Goal: Information Seeking & Learning: Learn about a topic

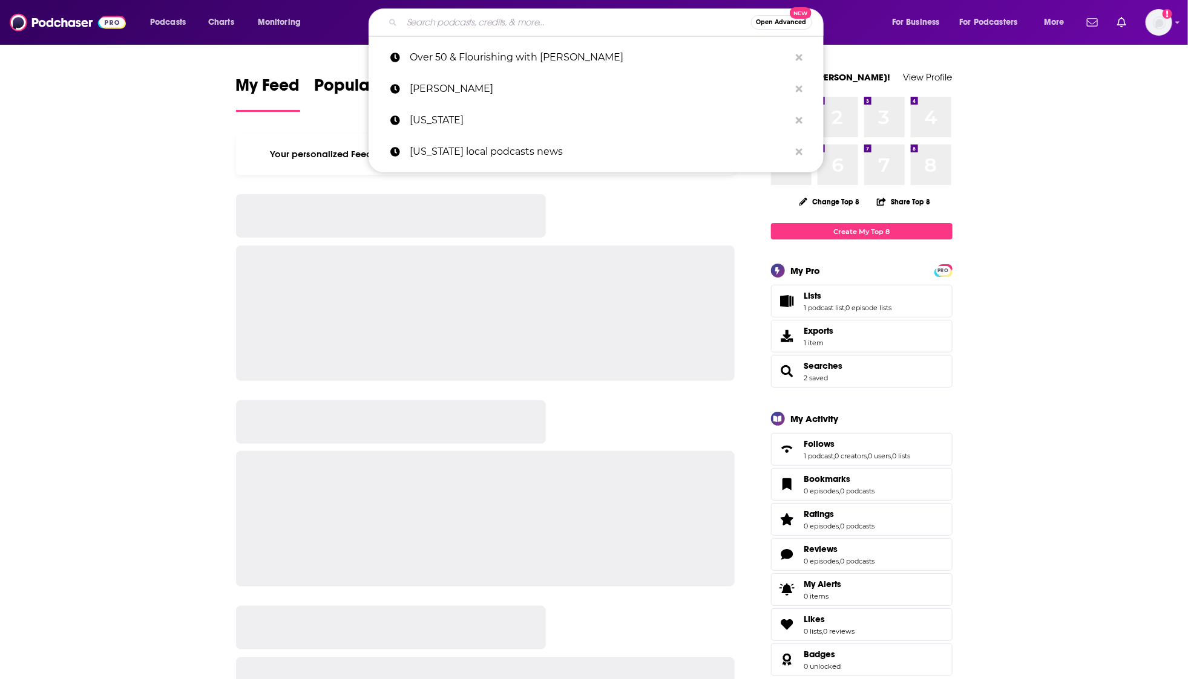
click at [532, 16] on input "Search podcasts, credits, & more..." at bounding box center [576, 22] width 349 height 19
paste input "Power Your Parenting: Moms With Teens"
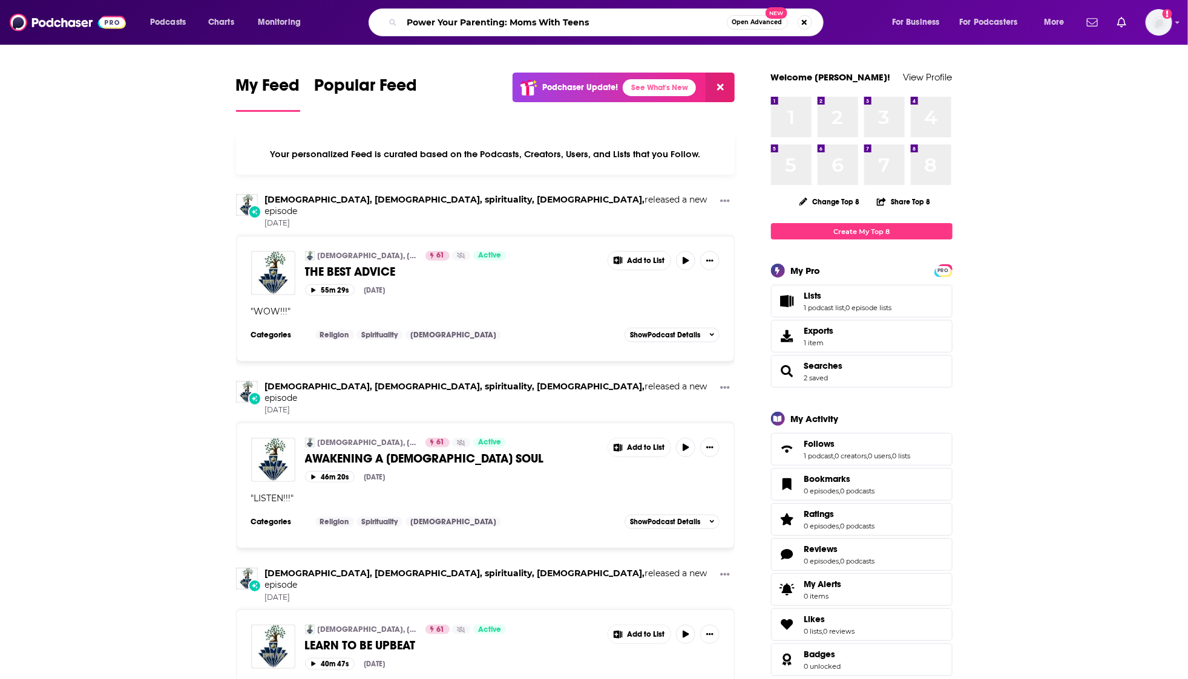
type input "Power Your Parenting: Moms With Teens"
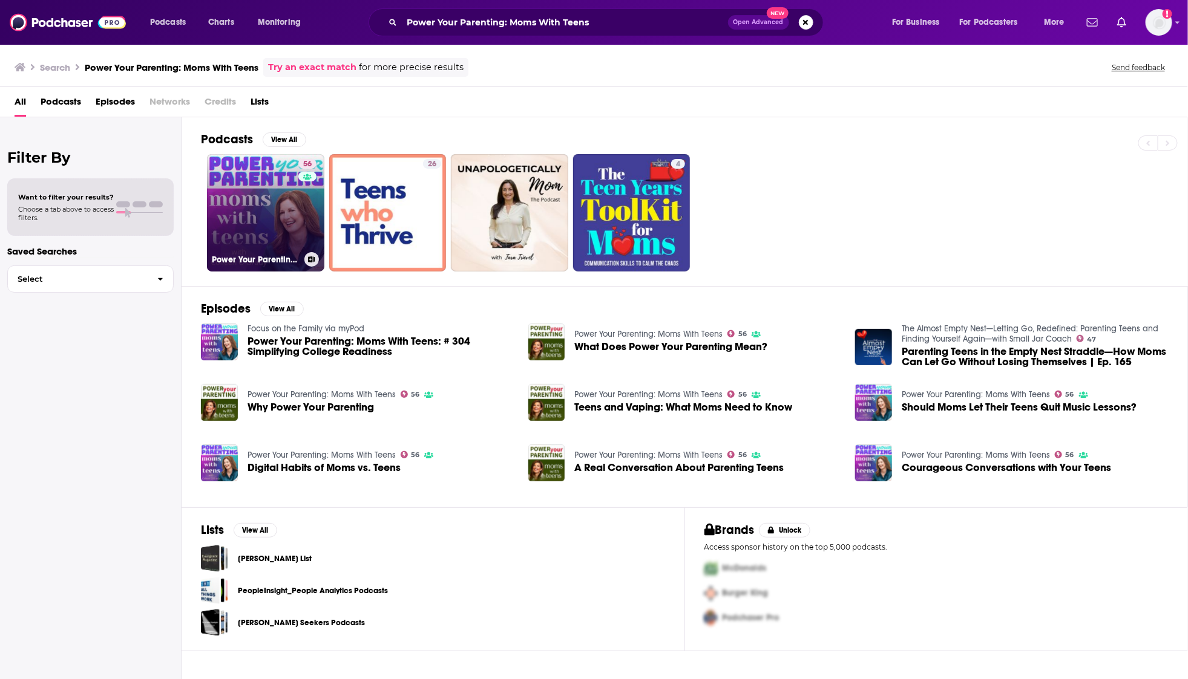
click at [269, 207] on link "56 Power Your Parenting: Moms With Teens" at bounding box center [265, 212] width 117 height 117
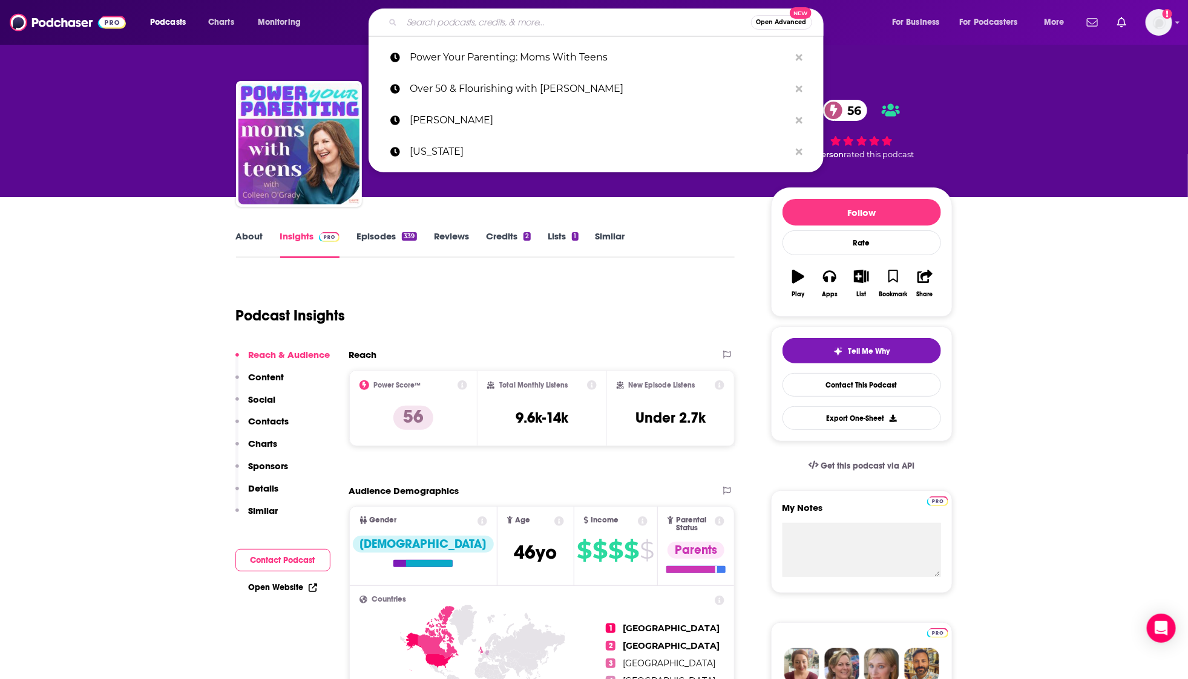
click at [492, 19] on input "Search podcasts, credits, & more..." at bounding box center [576, 22] width 349 height 19
paste input "2. To 50 and Beyond"
type input "2. To 50 and Beyond"
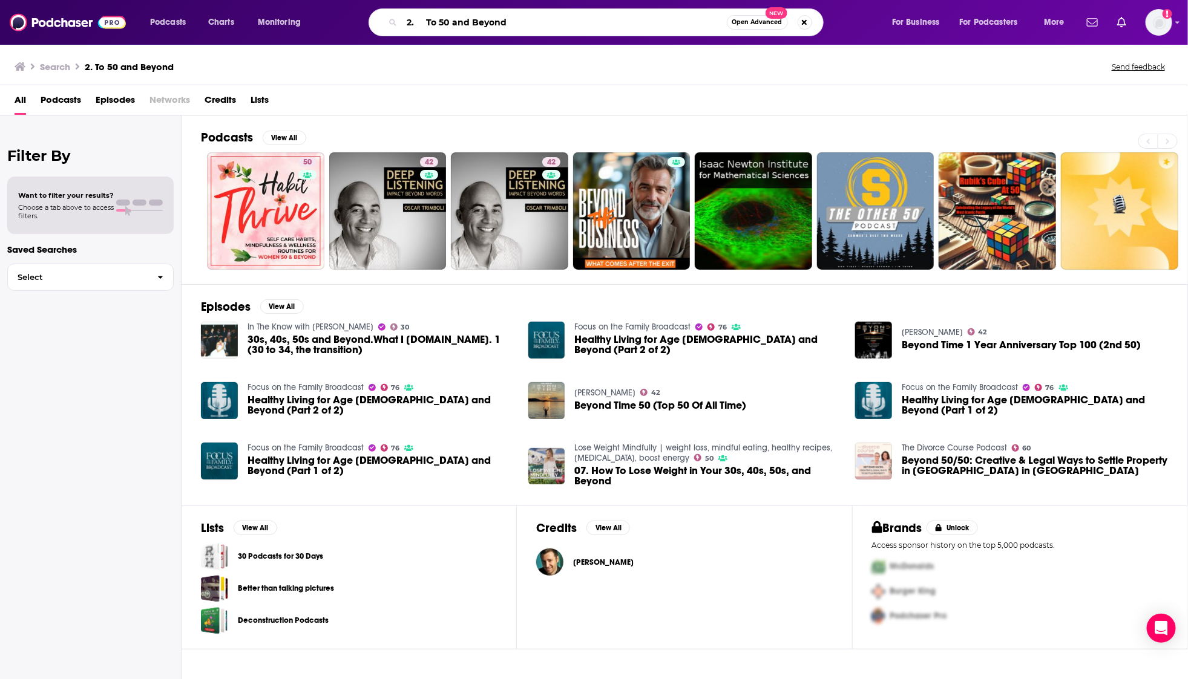
drag, startPoint x: 427, startPoint y: 24, endPoint x: 373, endPoint y: 18, distance: 54.1
click at [373, 18] on div "2. To 50 and Beyond Open Advanced New" at bounding box center [595, 22] width 455 height 28
type input "To 50 and Beyond"
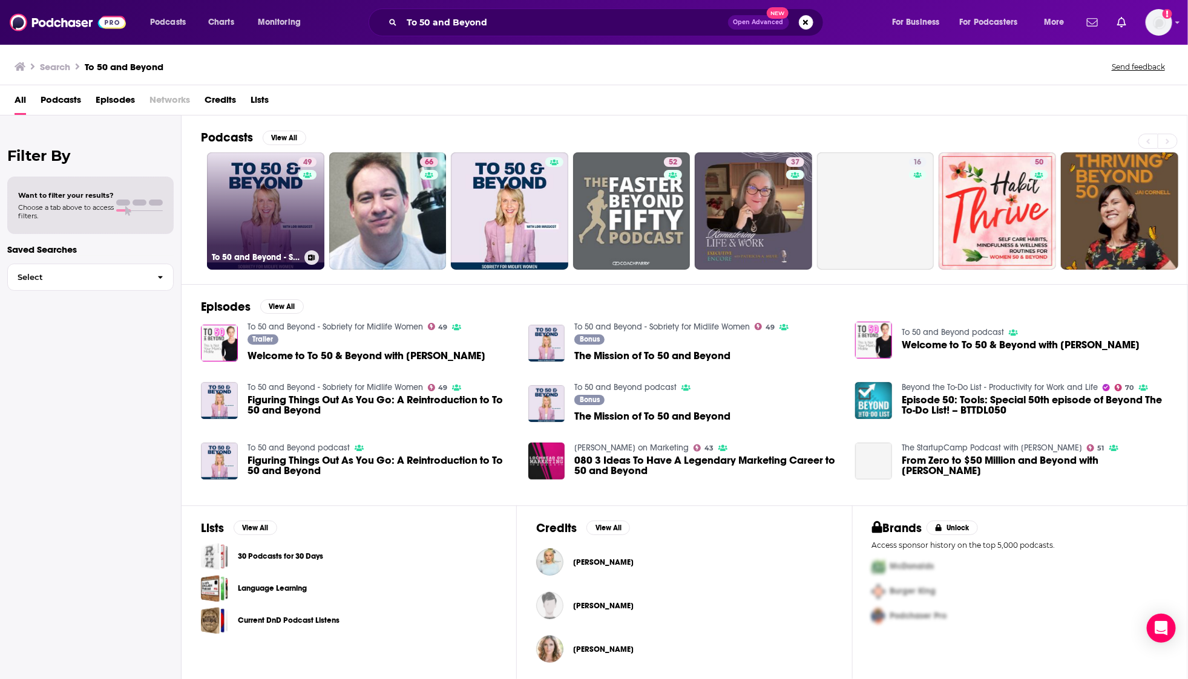
click at [284, 189] on link "49 To 50 and Beyond - Sobriety for Midlife Women" at bounding box center [265, 210] width 117 height 117
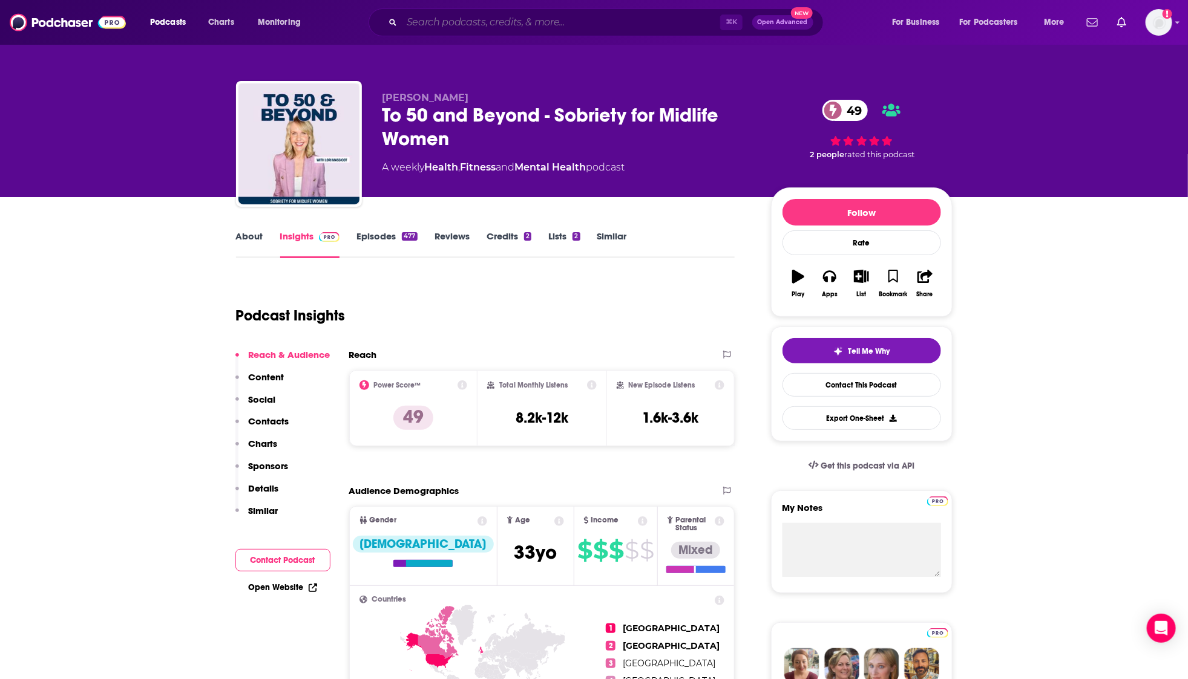
click at [491, 15] on input "Search podcasts, credits, & more..." at bounding box center [561, 22] width 318 height 19
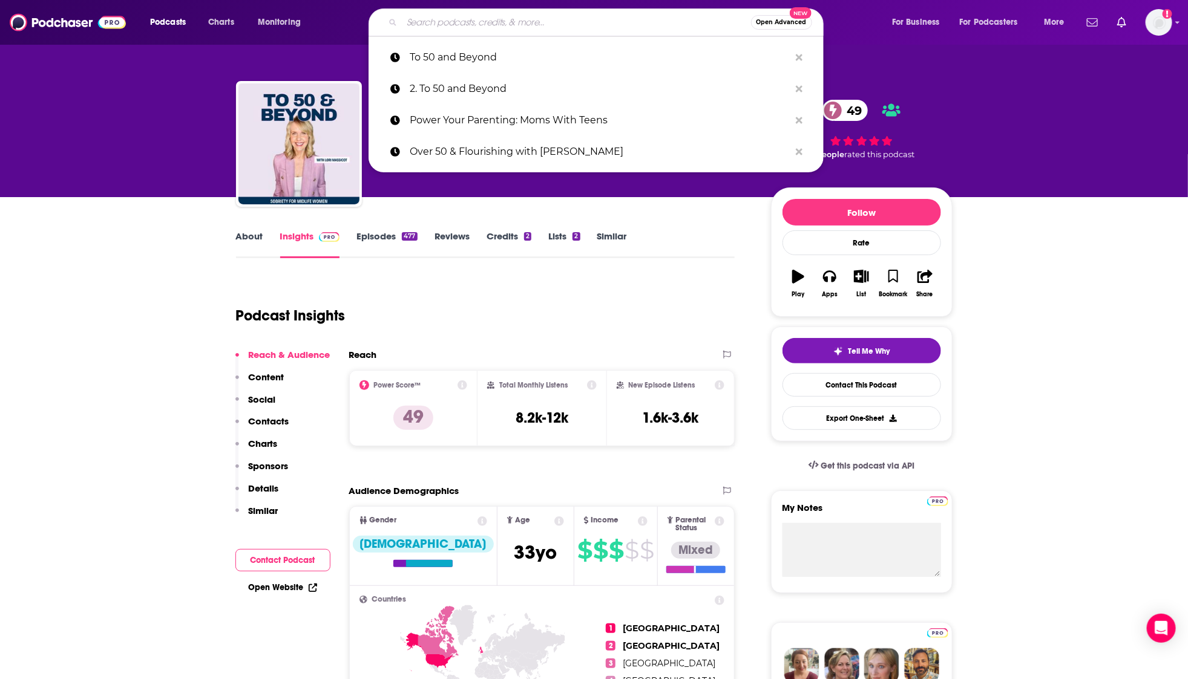
paste input "6. Over 50 & Flourishing"
type input "6. Over 50 & Flourishing"
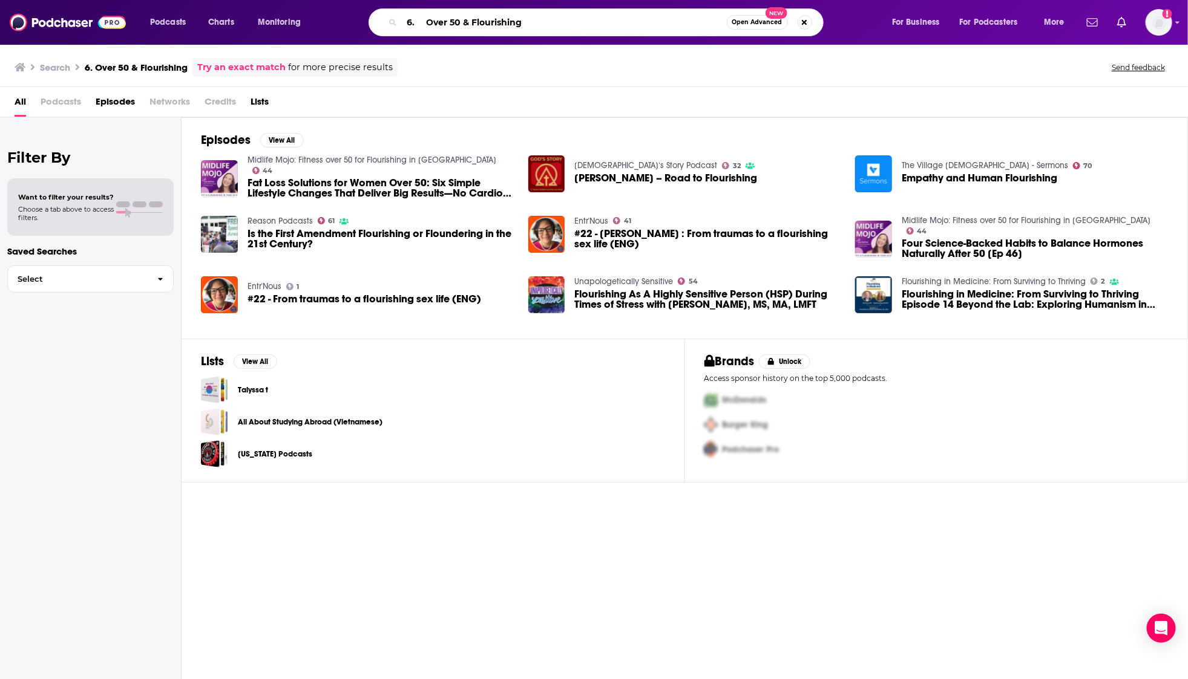
drag, startPoint x: 426, startPoint y: 27, endPoint x: 373, endPoint y: 23, distance: 53.4
click at [373, 23] on div "6. Over 50 & Flourishing Open Advanced New" at bounding box center [595, 22] width 455 height 28
type input "Over 50 & Flourishing"
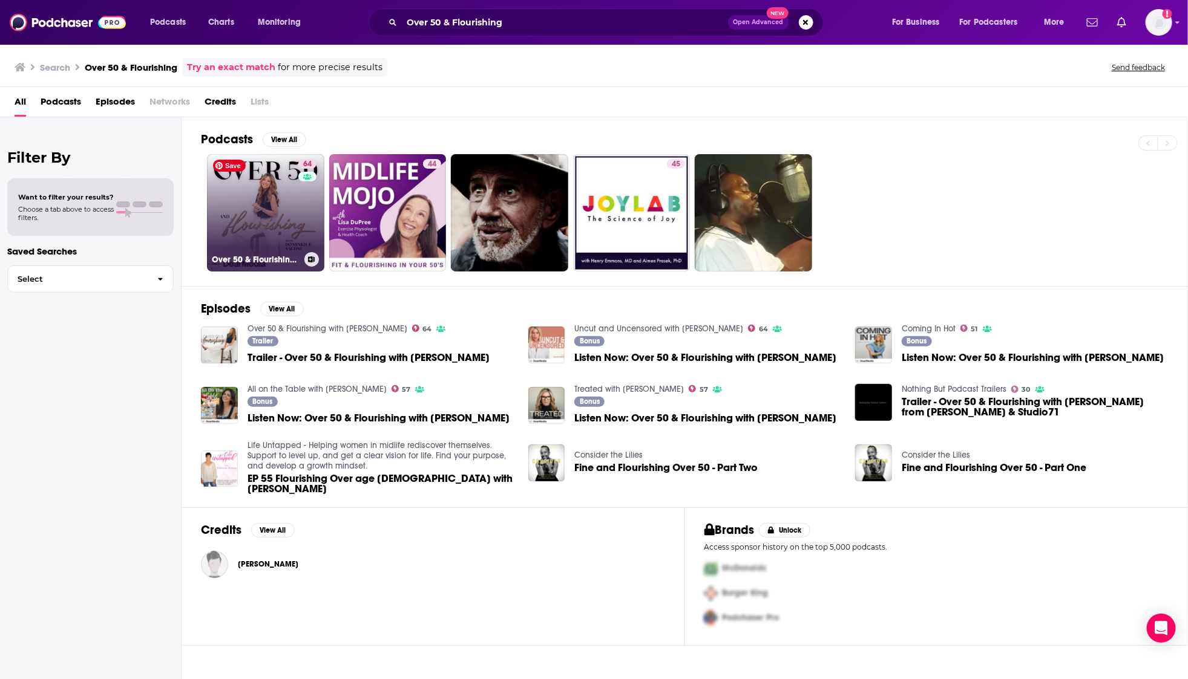
click at [232, 168] on link "64 Over 50 & Flourishing with [PERSON_NAME]" at bounding box center [265, 212] width 117 height 117
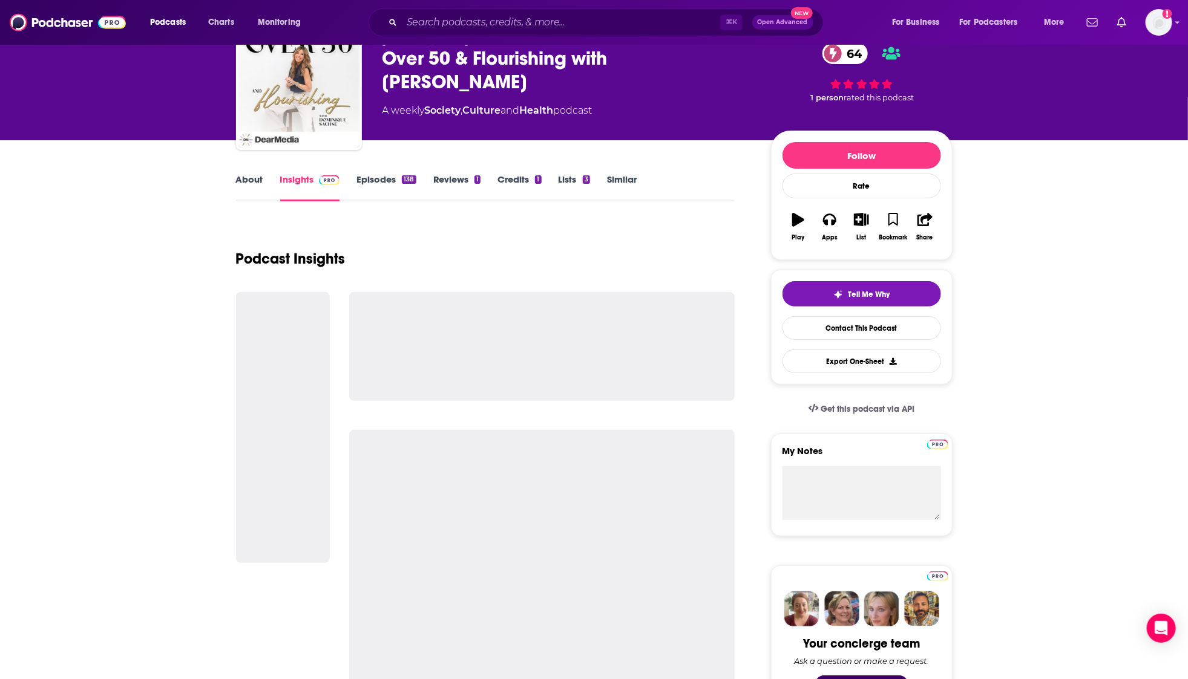
scroll to position [58, 0]
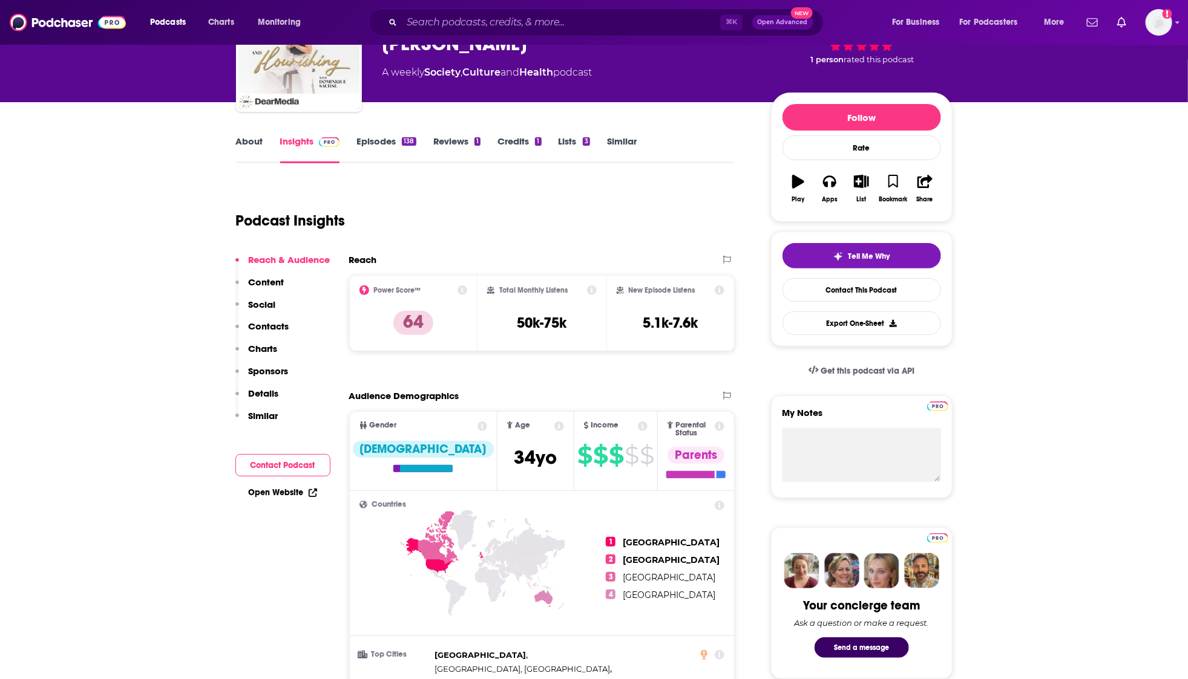
scroll to position [89, 0]
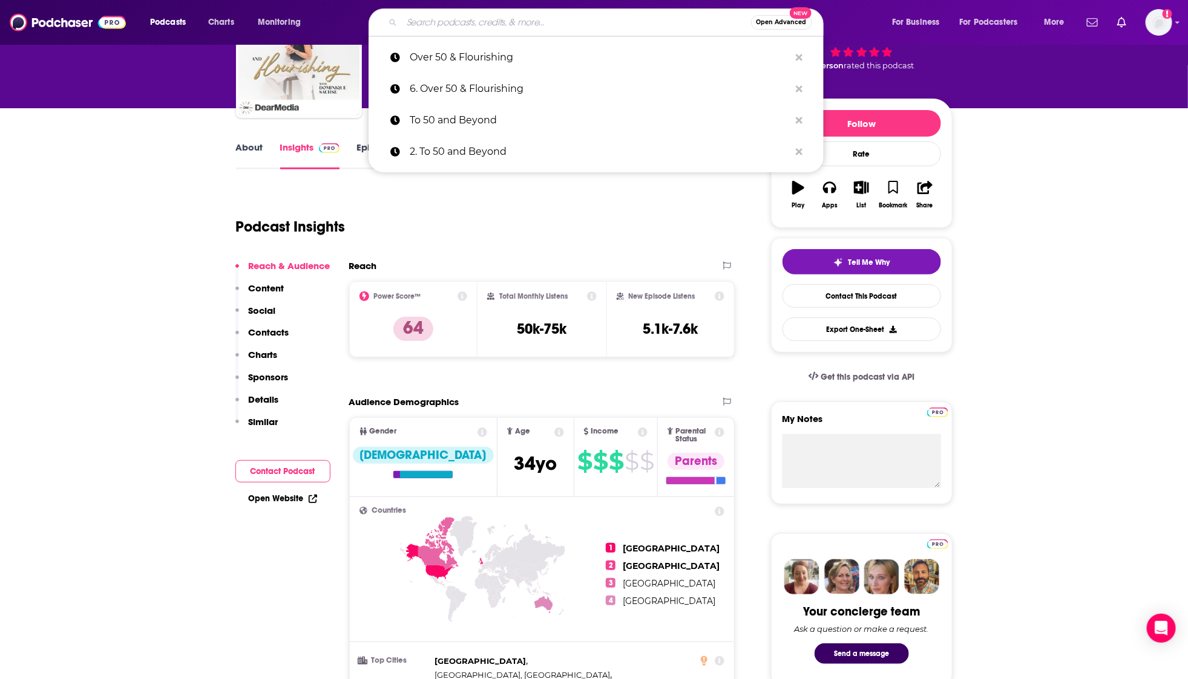
click at [591, 16] on input "Search podcasts, credits, & more..." at bounding box center [576, 22] width 349 height 19
paste input "Hedge Podcast Producer"
type input "Hedge Podcast Producer"
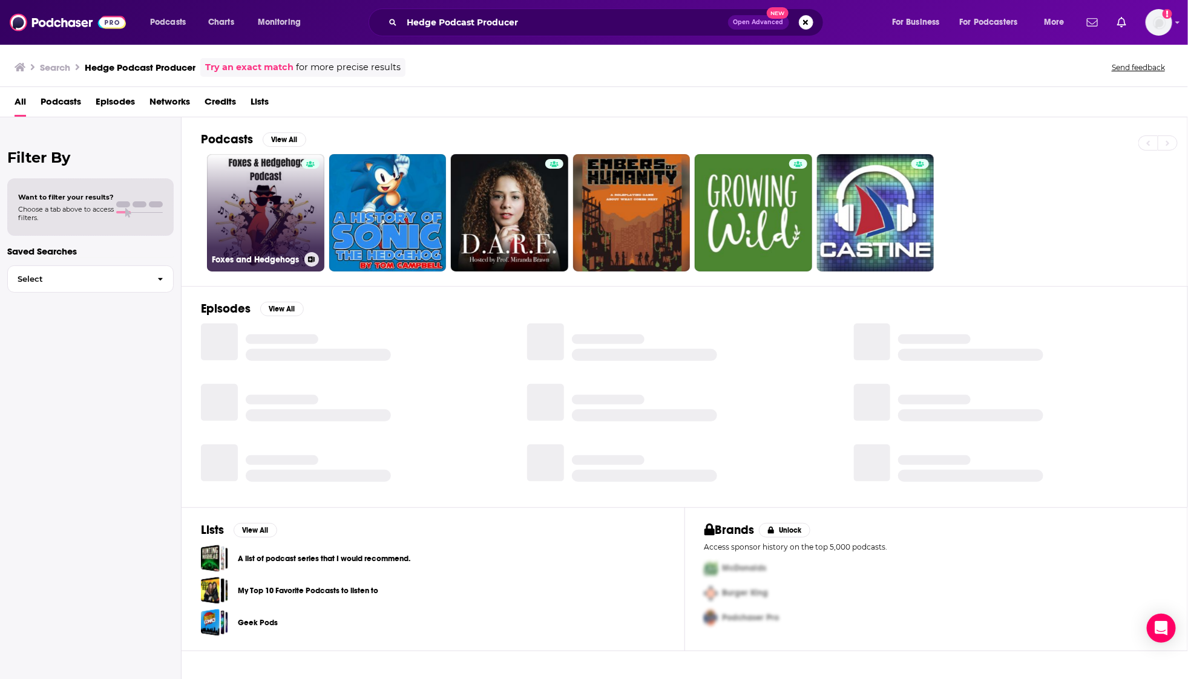
click at [241, 189] on link "Foxes and Hedgehogs" at bounding box center [265, 212] width 117 height 117
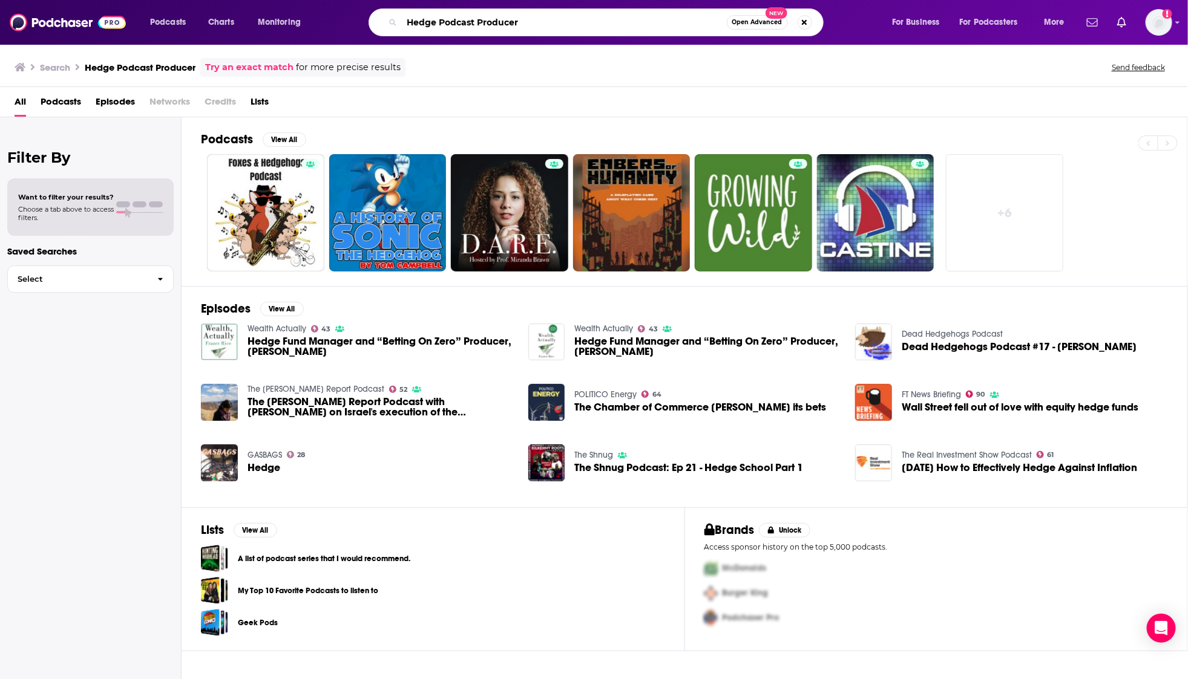
drag, startPoint x: 439, startPoint y: 24, endPoint x: 532, endPoint y: 23, distance: 93.2
click at [532, 23] on input "Hedge Podcast Producer" at bounding box center [564, 22] width 325 height 19
type input "Hedge"
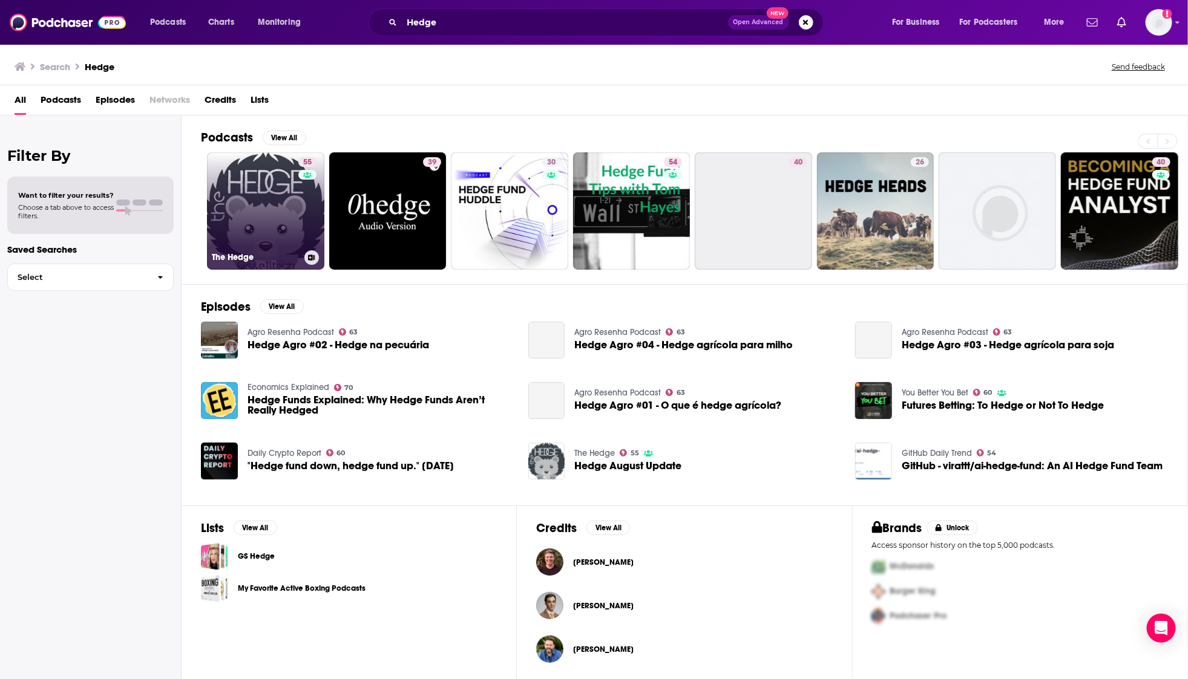
click at [259, 210] on link "55 The Hedge" at bounding box center [265, 210] width 117 height 117
